Goal: Information Seeking & Learning: Learn about a topic

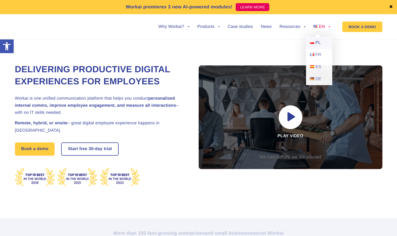
click at [320, 43] on span "PL" at bounding box center [318, 42] width 5 height 4
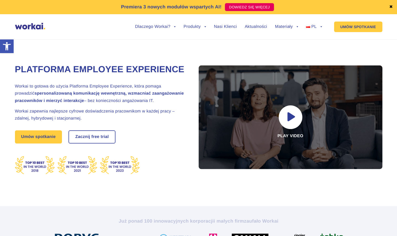
click at [216, 29] on ul "Dlaczego Workai? back Dlaczego Workai? Kalkulator ROI Intranetu Bezpieczeństwo …" at bounding box center [224, 27] width 195 height 20
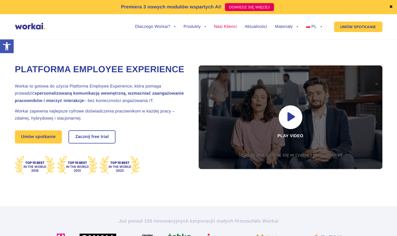
click at [217, 28] on link "Nasi Klienci" at bounding box center [225, 27] width 23 height 4
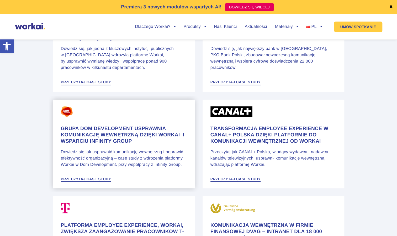
scroll to position [447, 0]
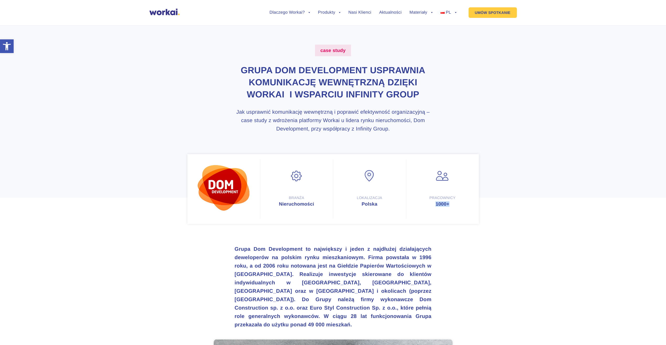
drag, startPoint x: 458, startPoint y: 216, endPoint x: 434, endPoint y: 219, distance: 24.0
click at [397, 207] on div "1000+" at bounding box center [443, 204] width 62 height 5
click at [397, 224] on div "Branża Nieruchomości Lokalizacja Polska Pracownicy 1000+" at bounding box center [334, 189] width 292 height 70
click at [364, 15] on ul "Dlaczego Workai? back Dlaczego Workai? Kalkulator ROI Intranetu Bezpieczeństwo …" at bounding box center [359, 13] width 195 height 20
click at [364, 13] on link "Nasi Klienci" at bounding box center [360, 13] width 23 height 4
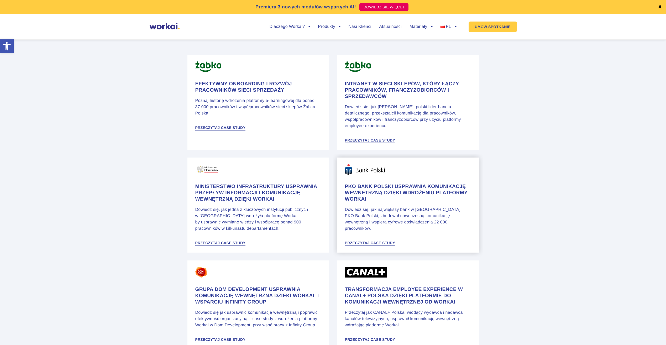
scroll to position [289, 0]
